Goal: Information Seeking & Learning: Check status

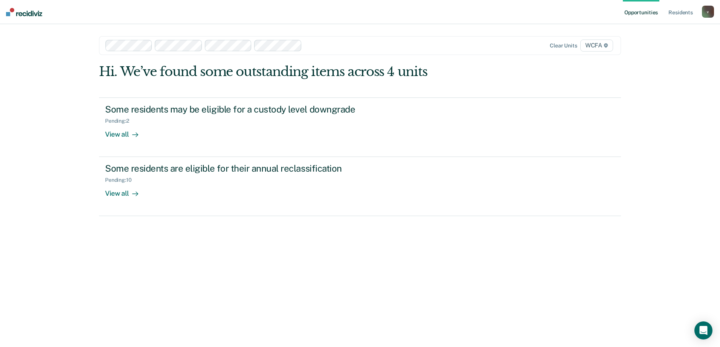
click at [339, 49] on div at bounding box center [383, 45] width 156 height 9
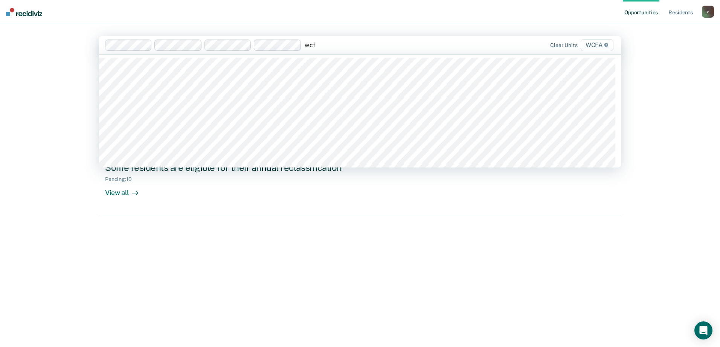
type input "wcfa"
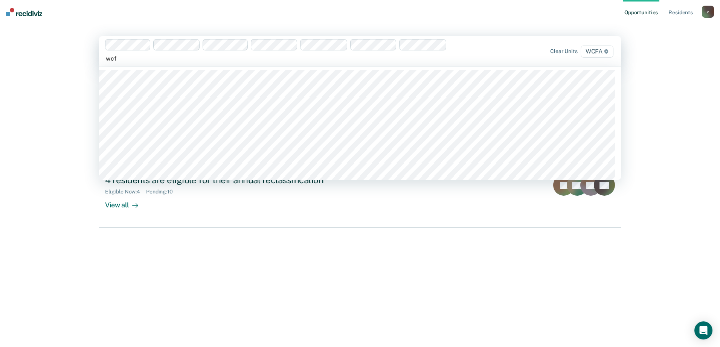
type input "wcfa"
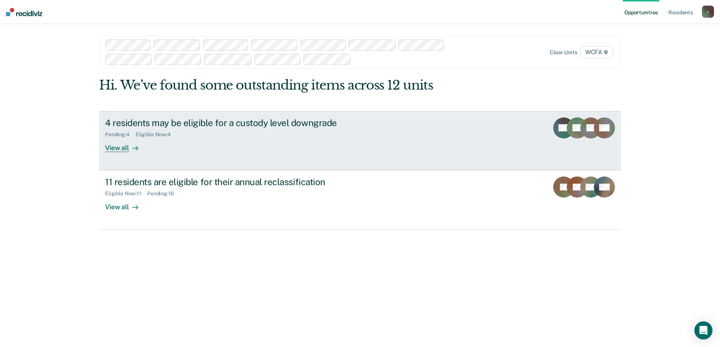
click at [120, 150] on div "View all" at bounding box center [126, 144] width 42 height 15
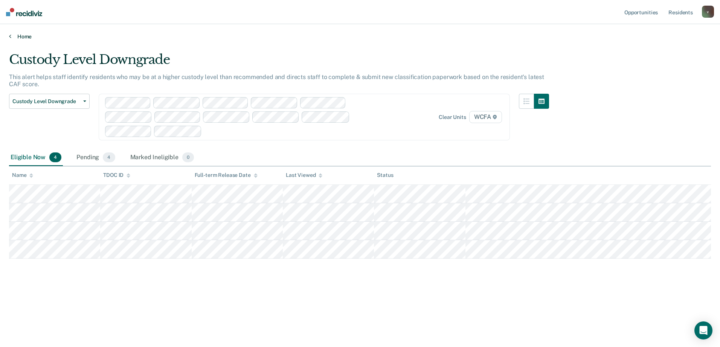
click at [18, 37] on link "Home" at bounding box center [360, 36] width 702 height 7
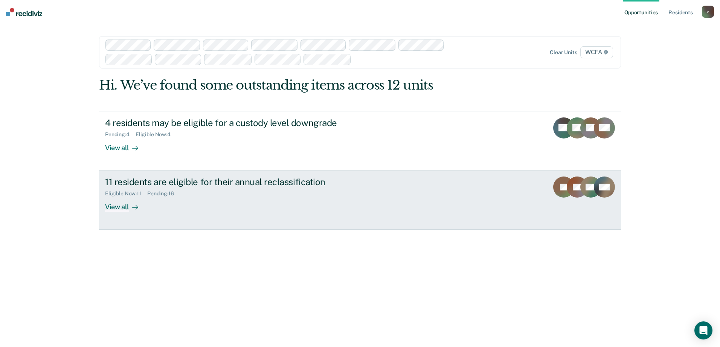
click at [115, 210] on div "View all" at bounding box center [126, 204] width 42 height 15
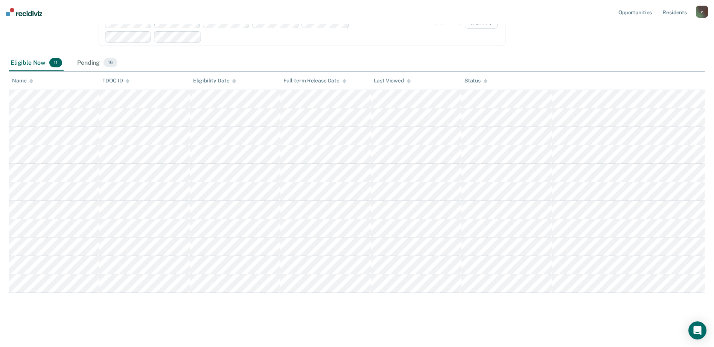
scroll to position [50, 0]
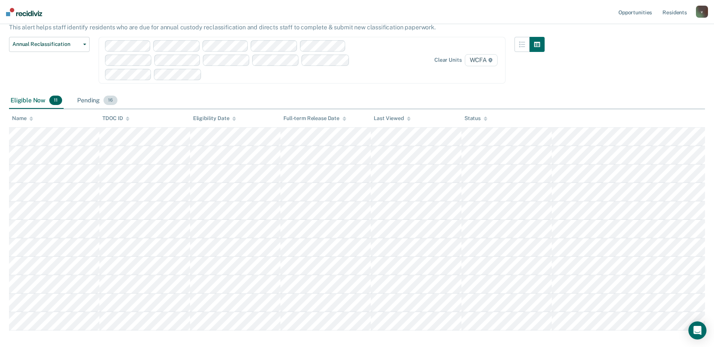
click at [94, 104] on div "Pending 16" at bounding box center [97, 101] width 43 height 17
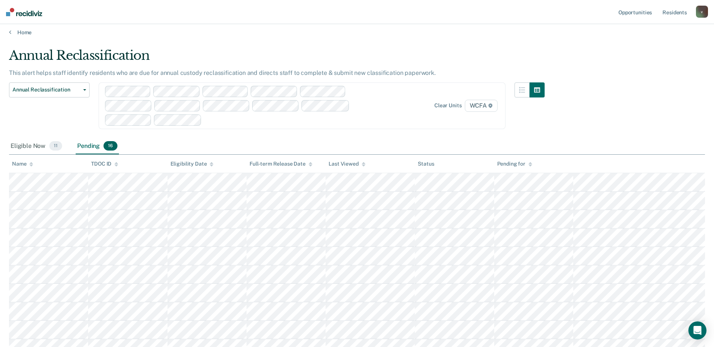
scroll to position [0, 0]
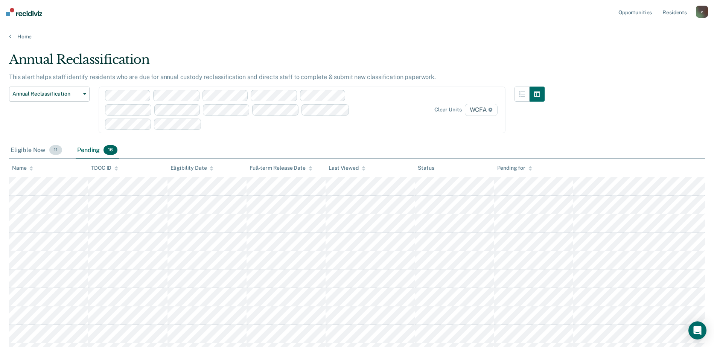
click at [11, 146] on div "Eligible Now 11" at bounding box center [36, 150] width 55 height 17
